Goal: Find specific page/section: Find specific page/section

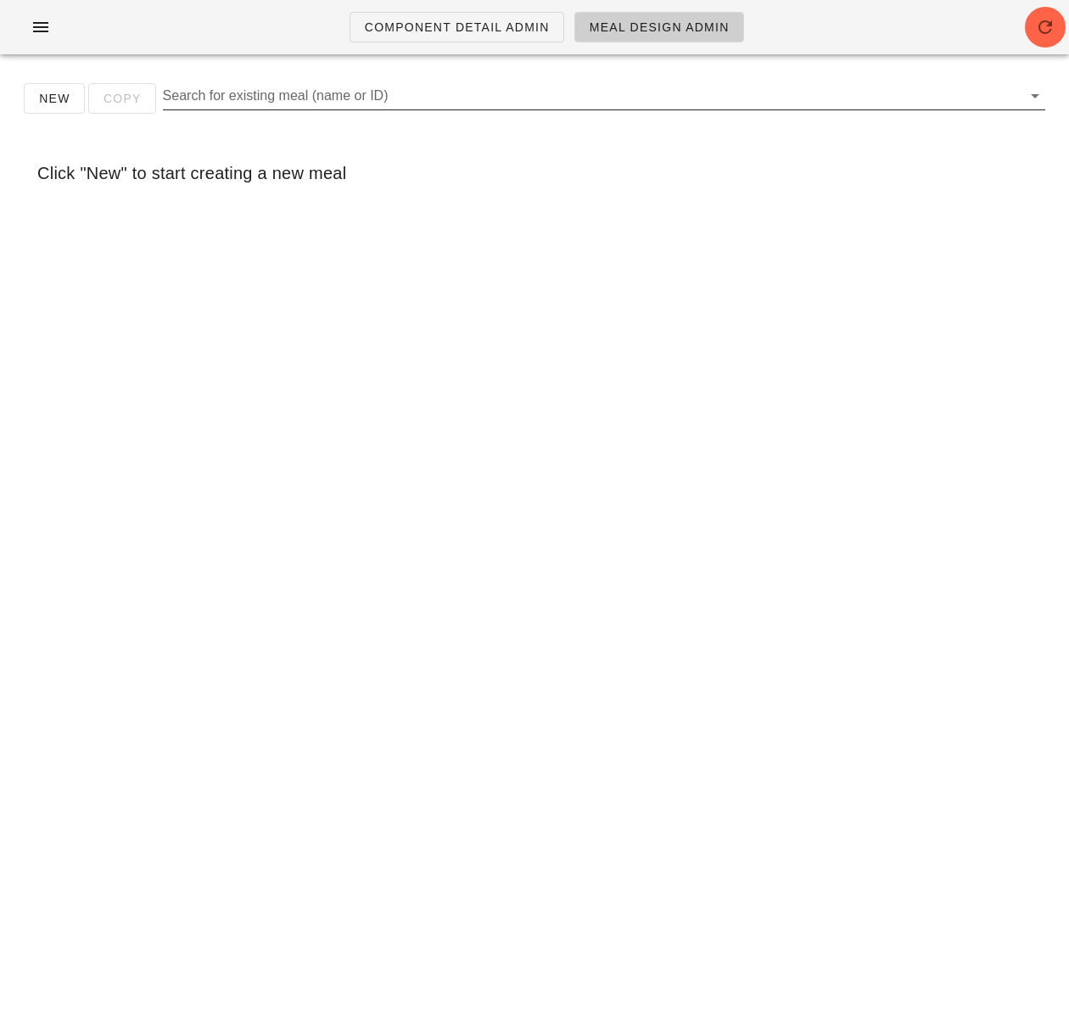
click at [308, 103] on input "Search for existing meal (name or ID)" at bounding box center [590, 95] width 855 height 27
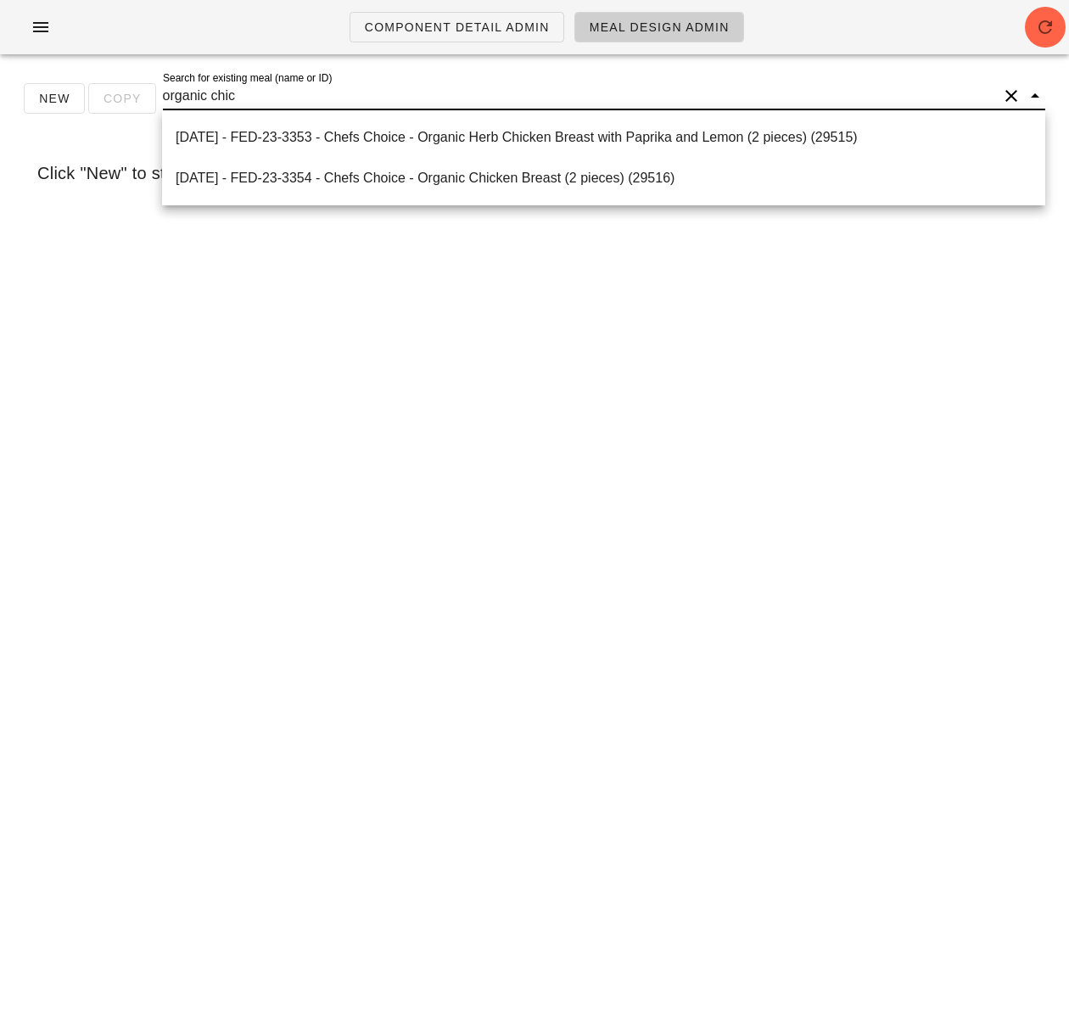
type input "organic [DEMOGRAPHIC_DATA]"
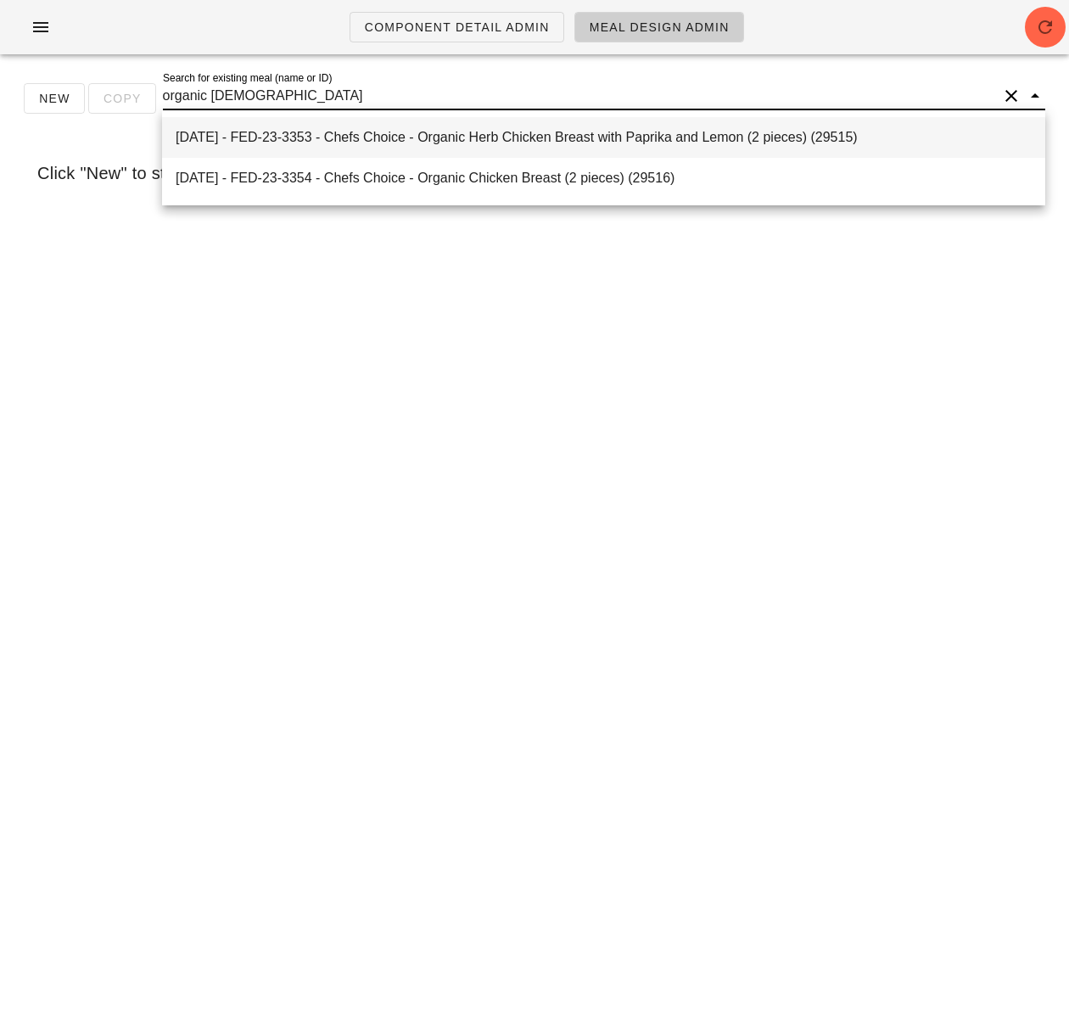
click at [577, 142] on div "[DATE] - FED-23-3353 - Chefs Choice - Organic Herb Chicken Breast with Paprika …" at bounding box center [604, 137] width 856 height 16
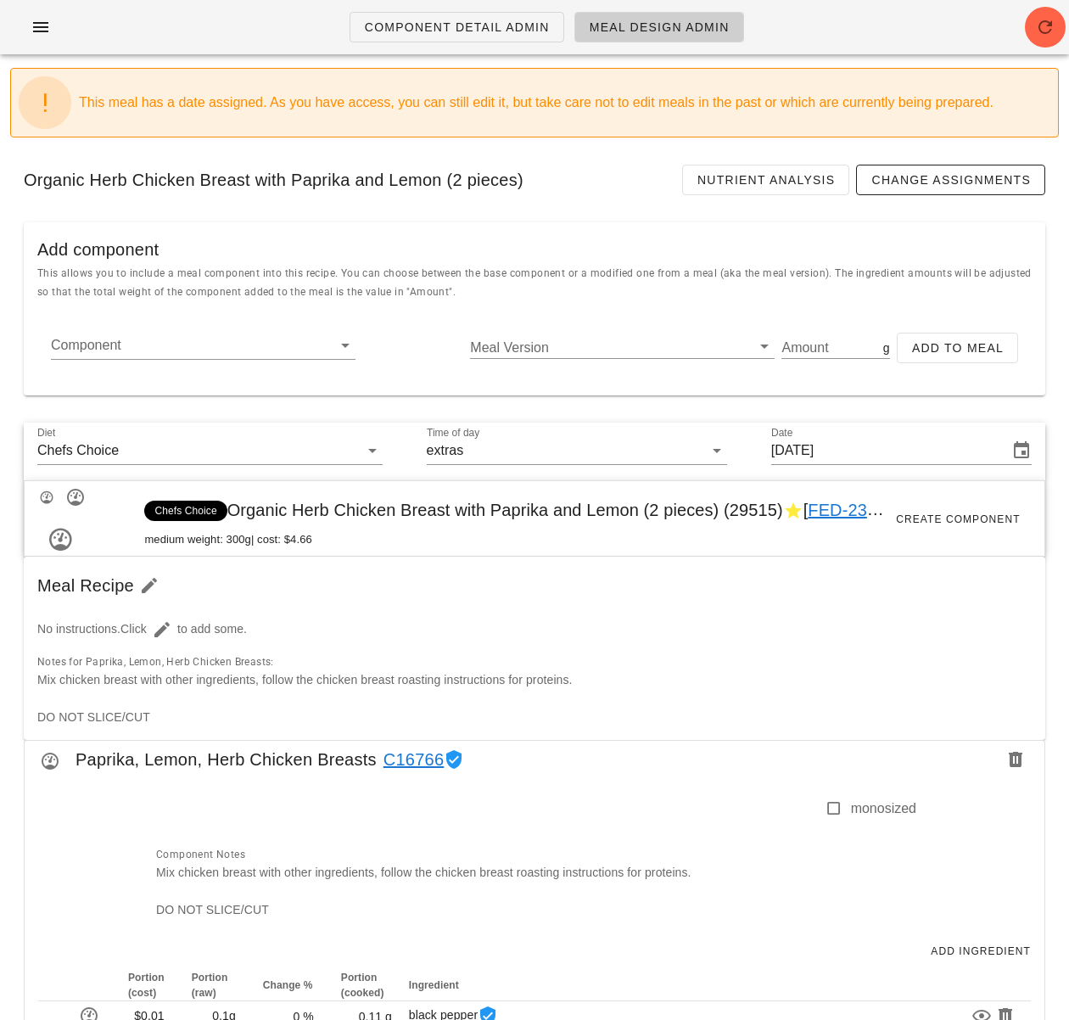
scroll to position [25, 0]
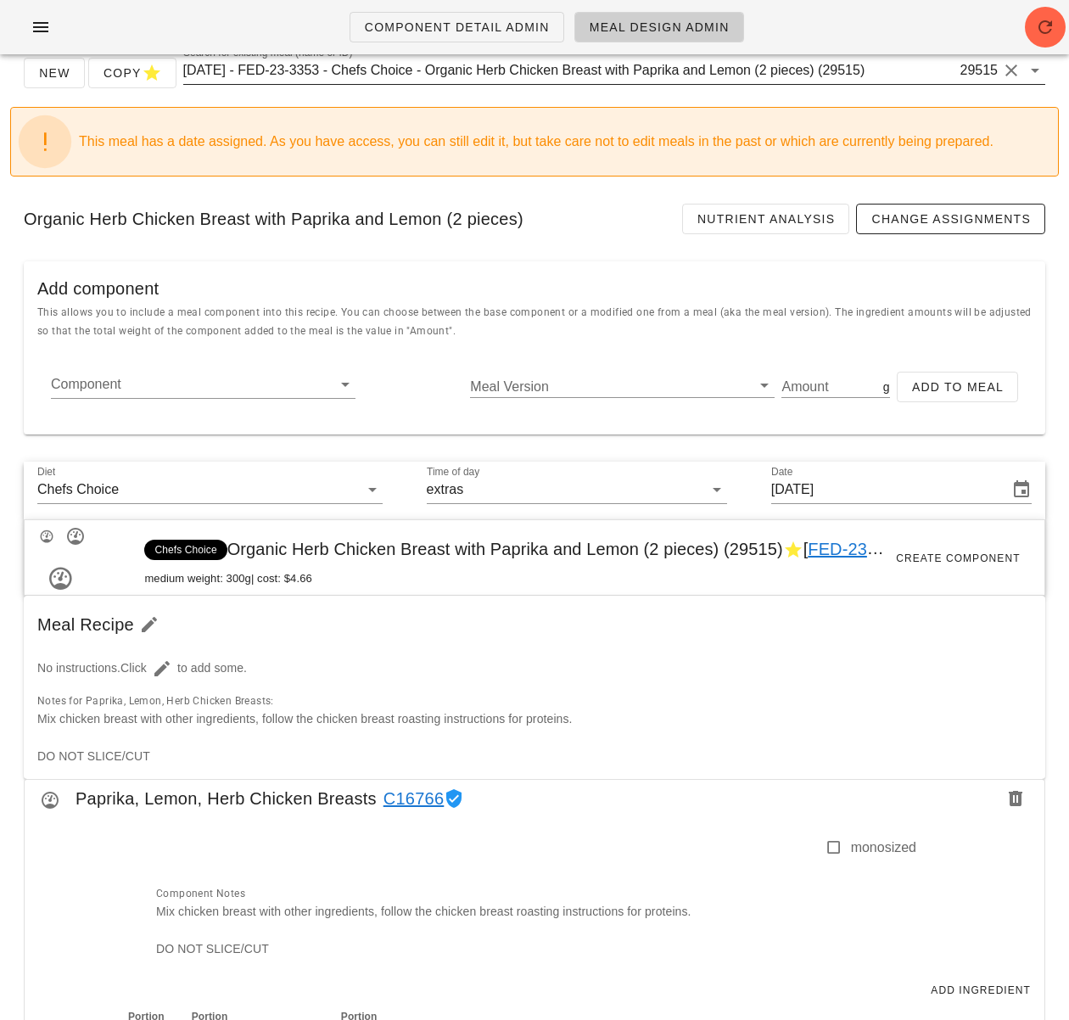
click at [400, 67] on input "[DATE] - FED-23-3353 - Chefs Choice - Organic Herb Chicken Breast with Paprika …" at bounding box center [570, 70] width 774 height 27
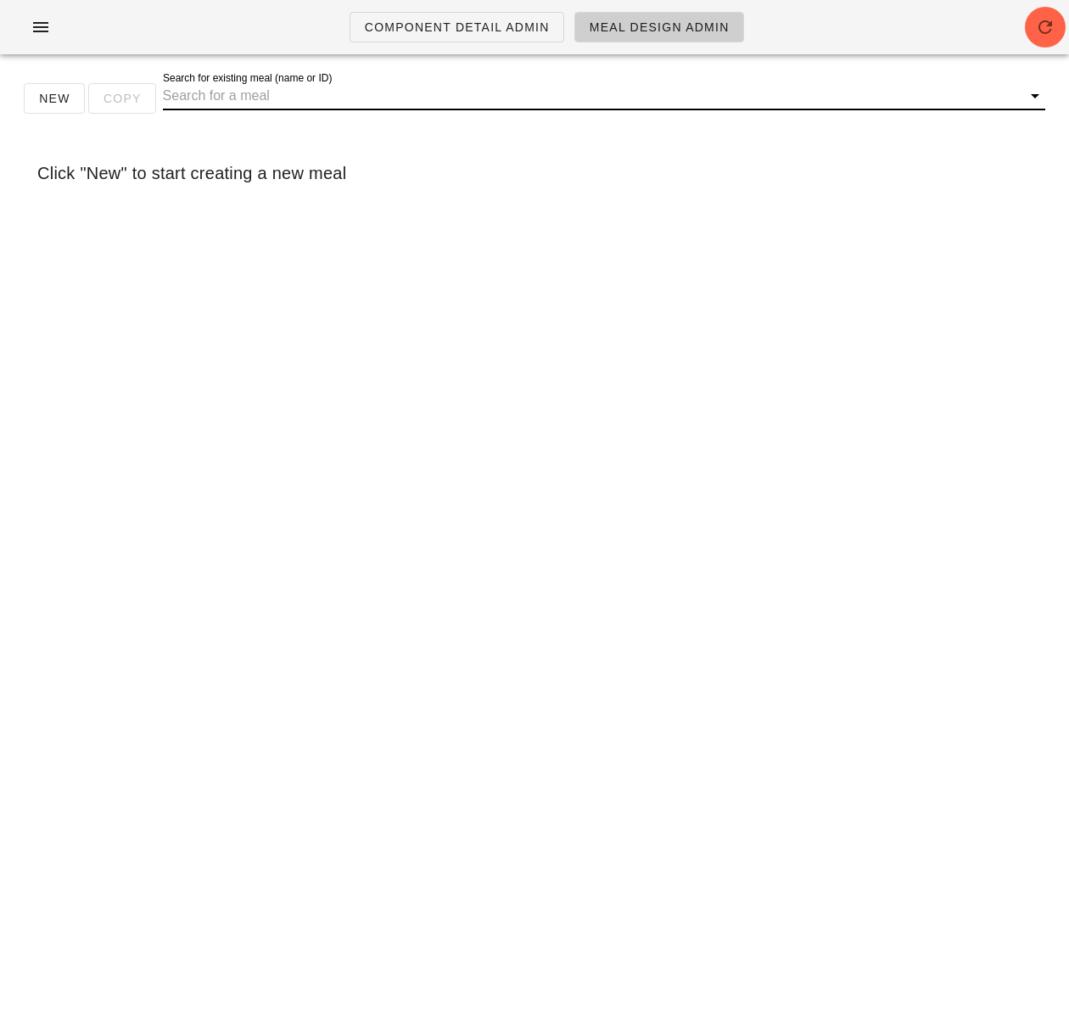
drag, startPoint x: 339, startPoint y: 98, endPoint x: 341, endPoint y: 109, distance: 12.0
click at [339, 98] on input "Search for existing meal (name or ID)" at bounding box center [590, 95] width 855 height 27
drag, startPoint x: 203, startPoint y: 98, endPoint x: 157, endPoint y: 99, distance: 45.8
click at [158, 100] on div "New Copy Search for existing meal (name or ID) [PERSON_NAME] shrimp" at bounding box center [534, 105] width 1048 height 54
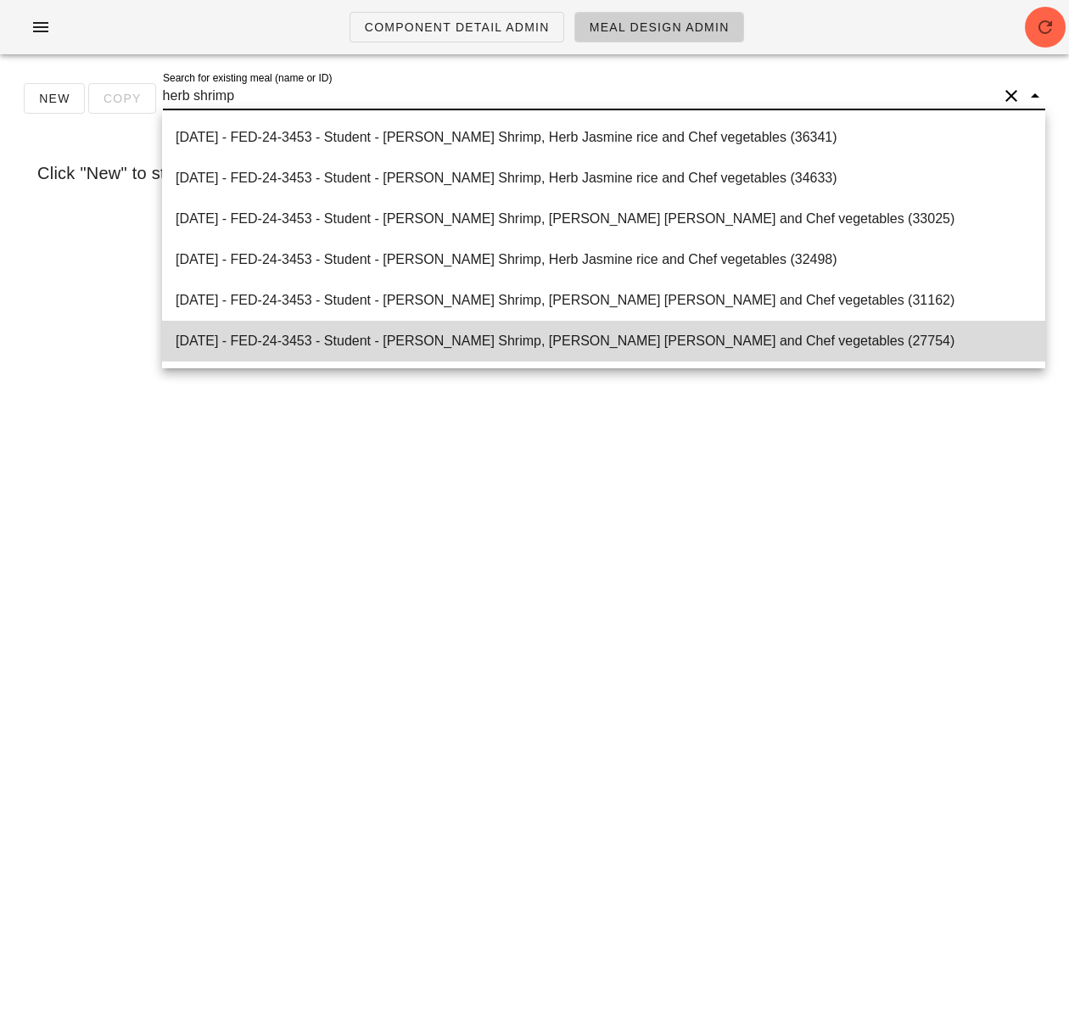
drag, startPoint x: 195, startPoint y: 95, endPoint x: 126, endPoint y: 96, distance: 69.6
click at [126, 96] on div "New Copy Search for existing meal (name or ID) herb shrimp" at bounding box center [534, 105] width 1048 height 54
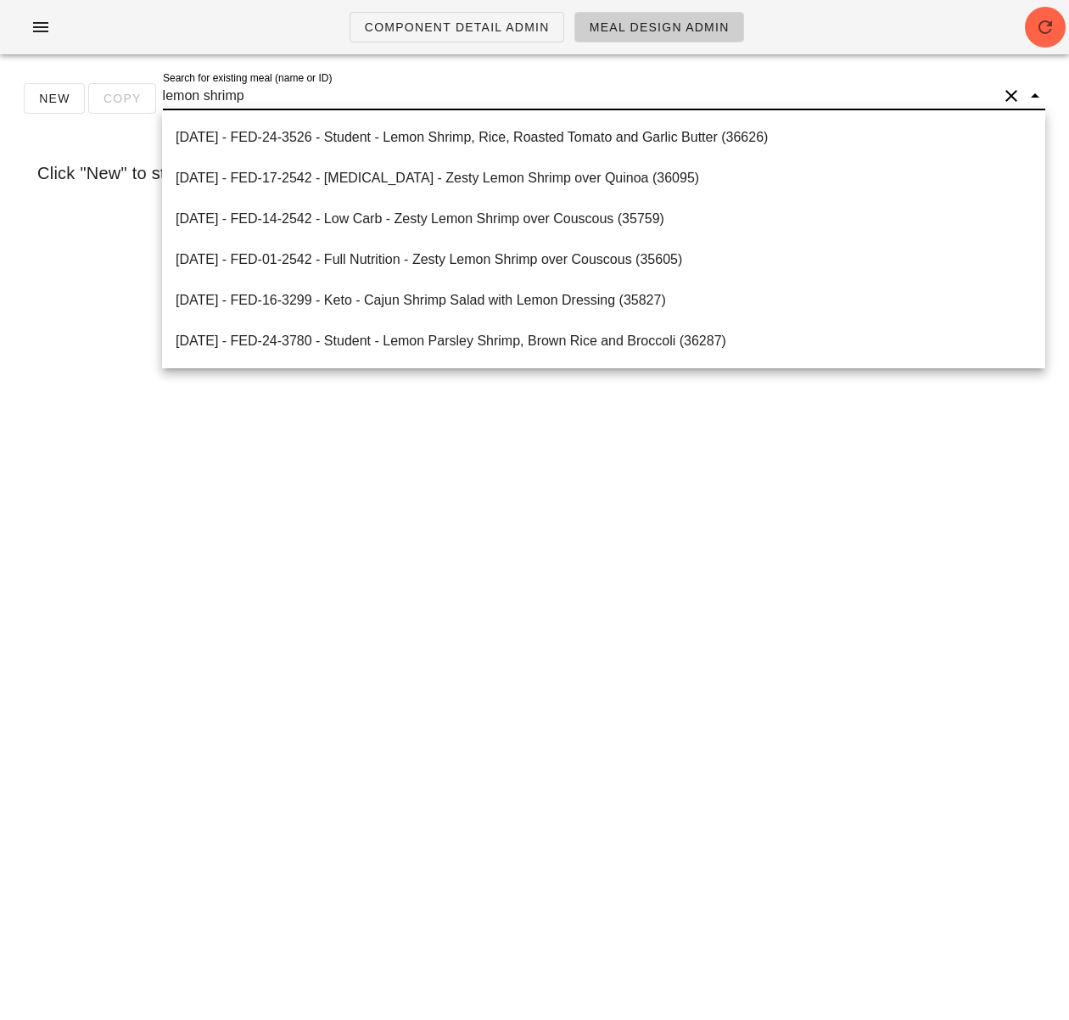
scroll to position [0, 0]
drag, startPoint x: 202, startPoint y: 97, endPoint x: 266, endPoint y: 94, distance: 64.5
click at [266, 94] on input "lemon shrimp" at bounding box center [580, 95] width 835 height 27
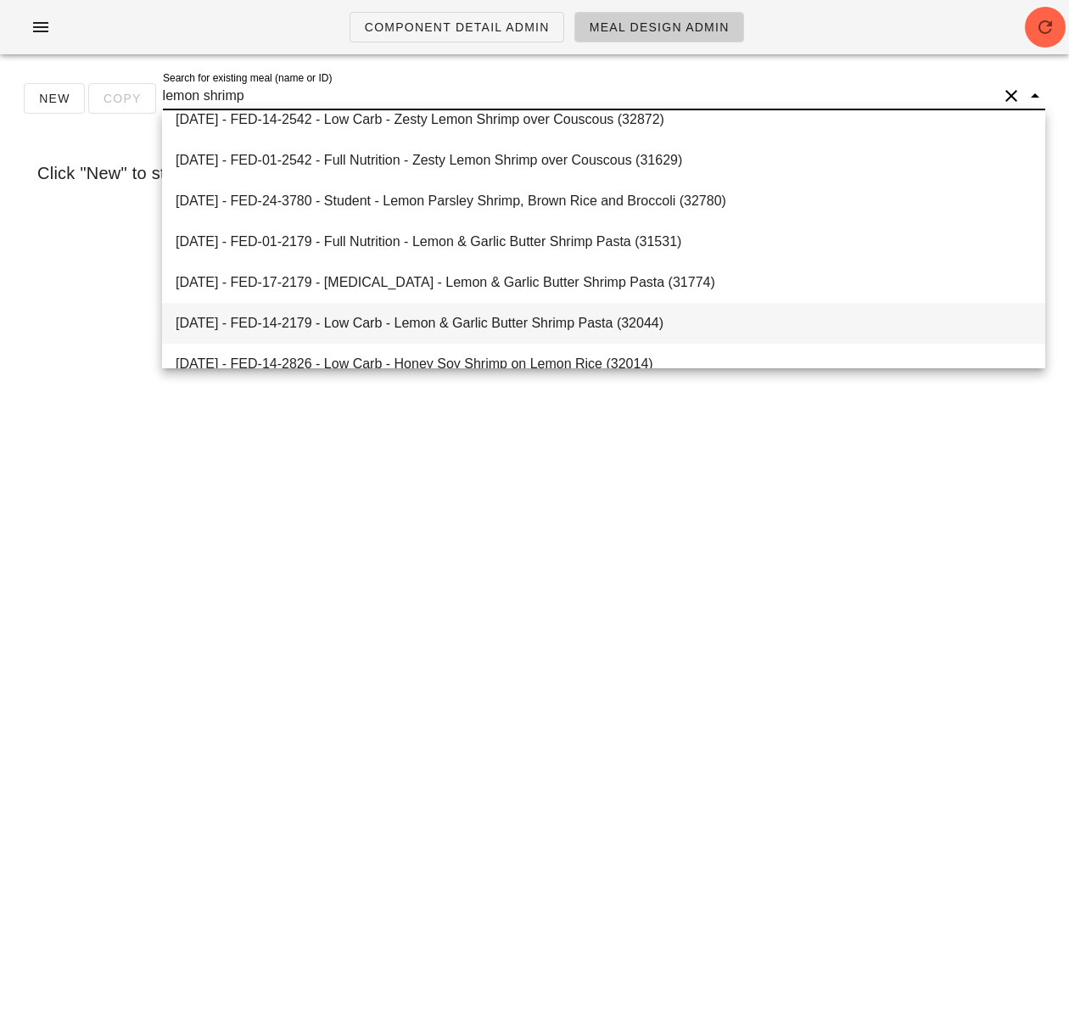
scroll to position [1070, 0]
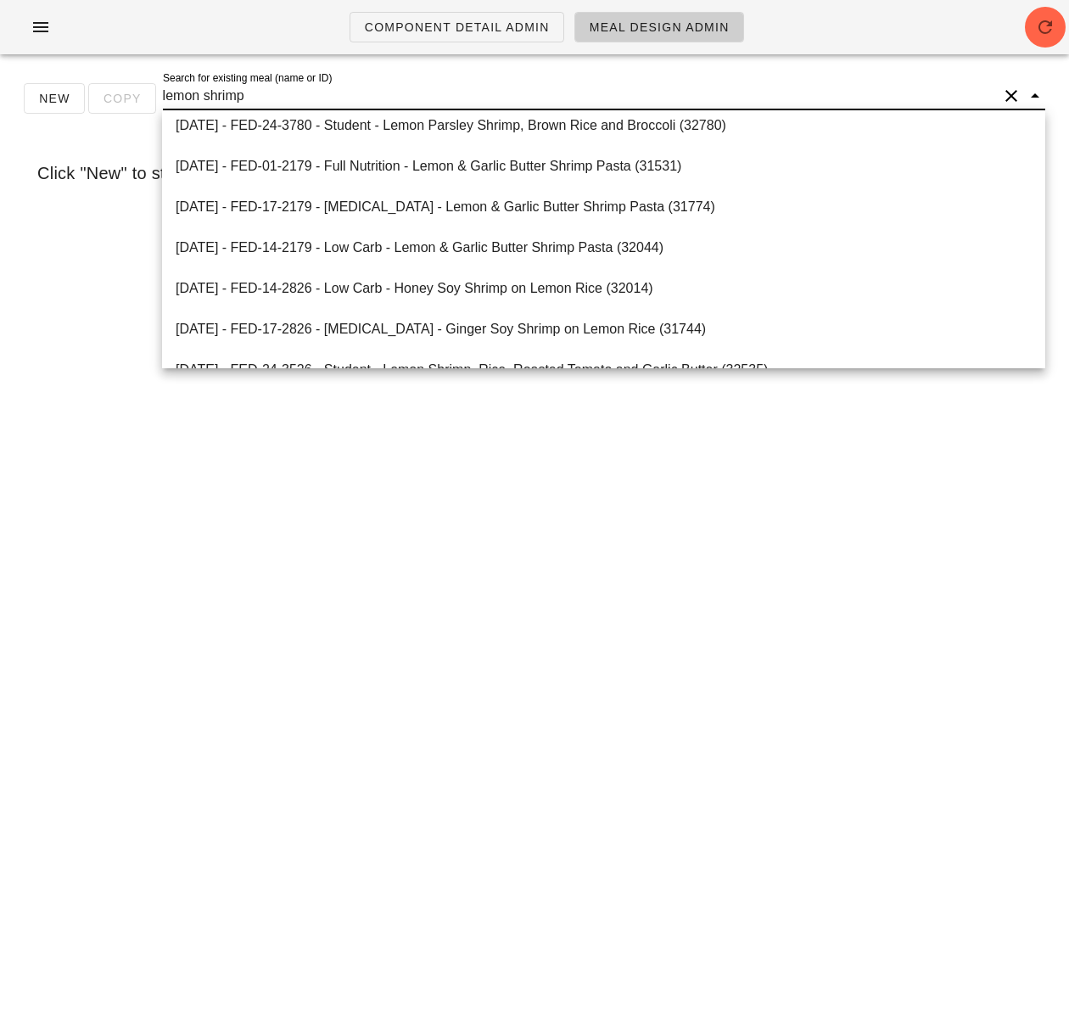
click at [257, 89] on input "lemon shrimp" at bounding box center [580, 95] width 835 height 27
drag, startPoint x: 246, startPoint y: 97, endPoint x: 207, endPoint y: 95, distance: 39.1
click at [207, 95] on input "lemon shrimp" at bounding box center [580, 95] width 835 height 27
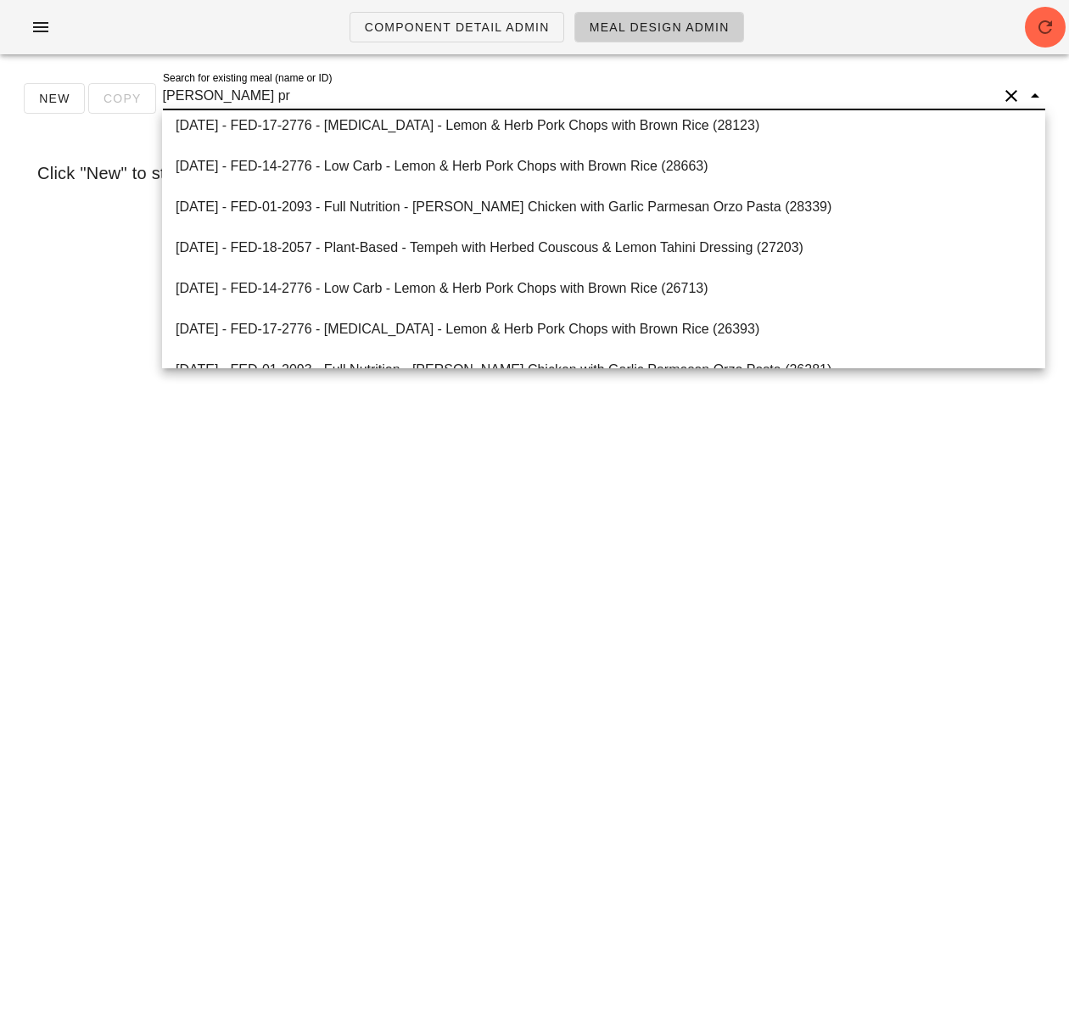
type input "[PERSON_NAME] pra"
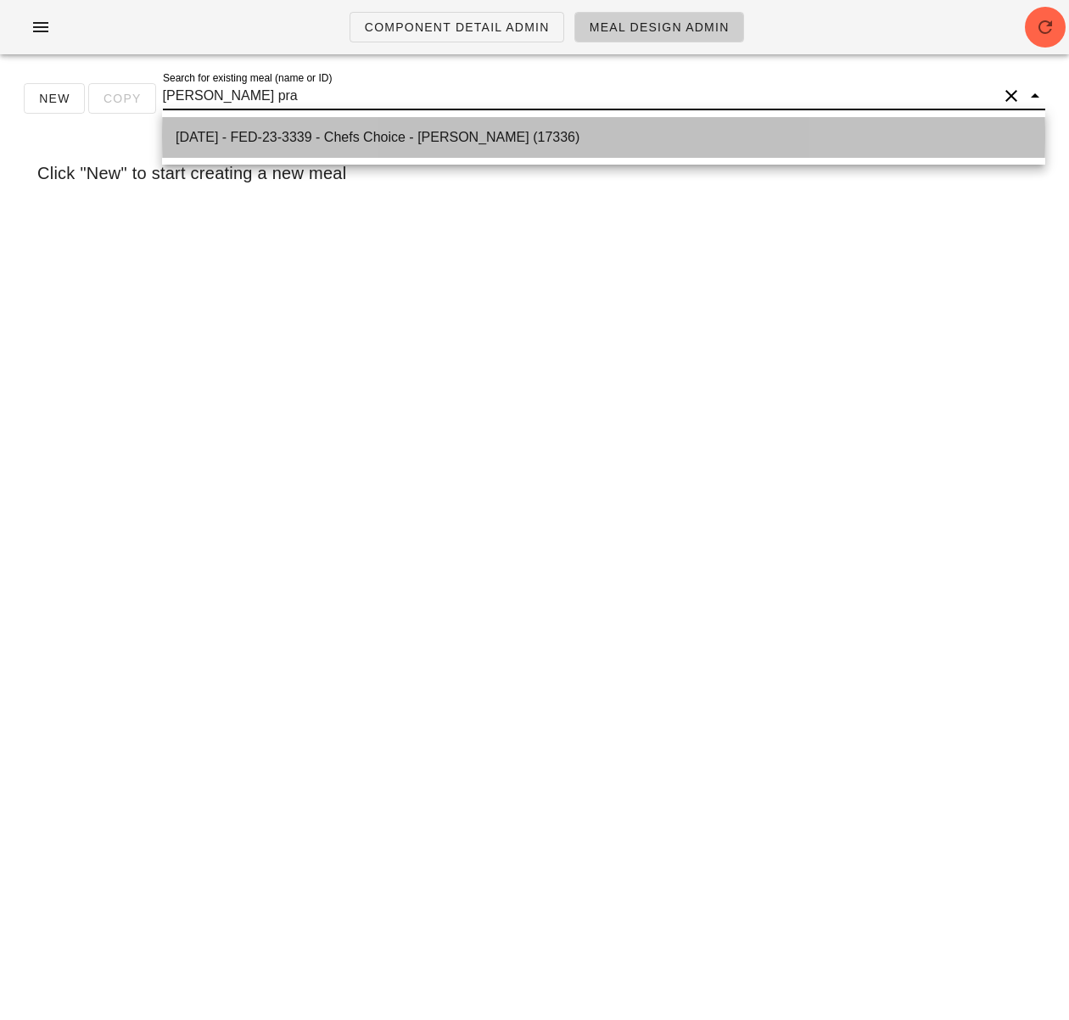
click at [495, 140] on div "[DATE] - FED-23-3339 - Chefs Choice - [PERSON_NAME] (17336)" at bounding box center [604, 137] width 856 height 16
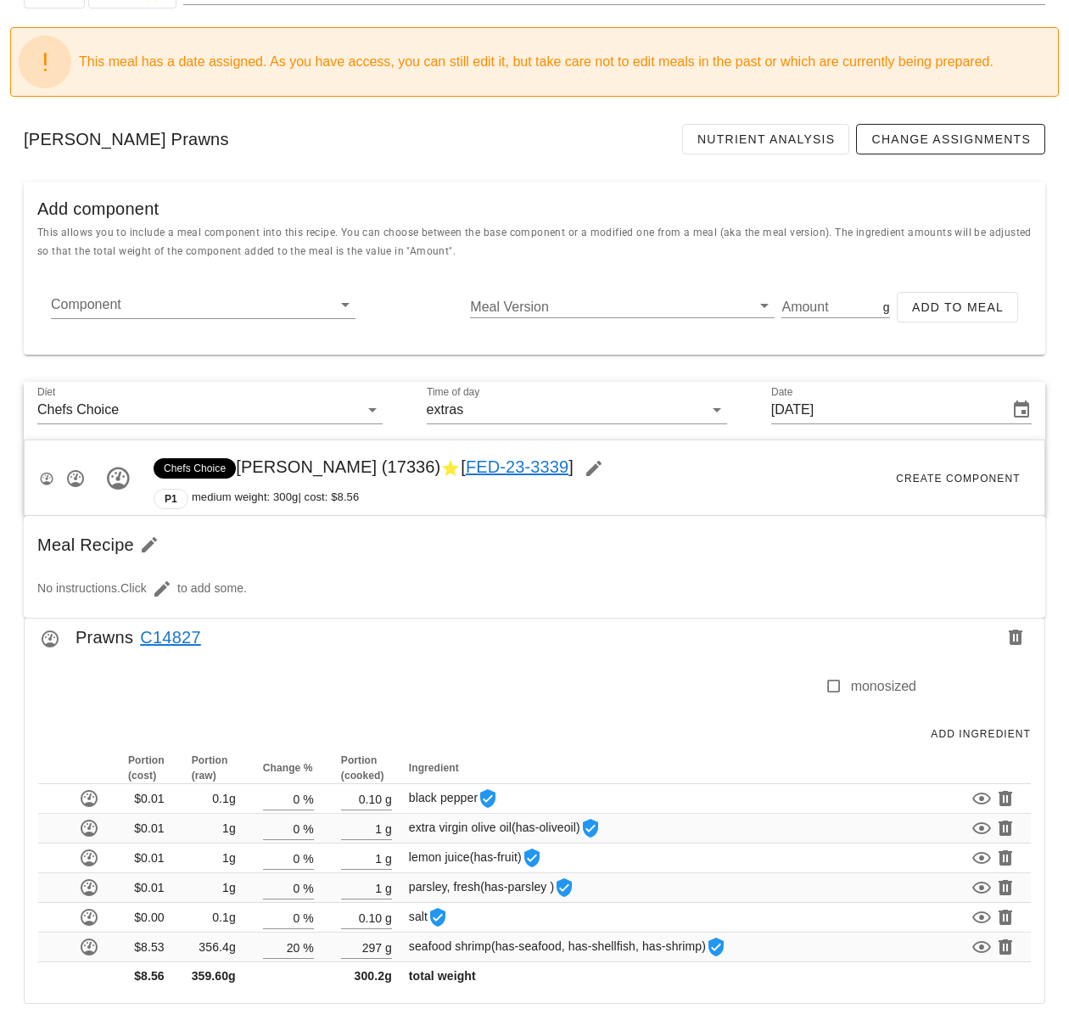
scroll to position [113, 0]
